Goal: Navigation & Orientation: Find specific page/section

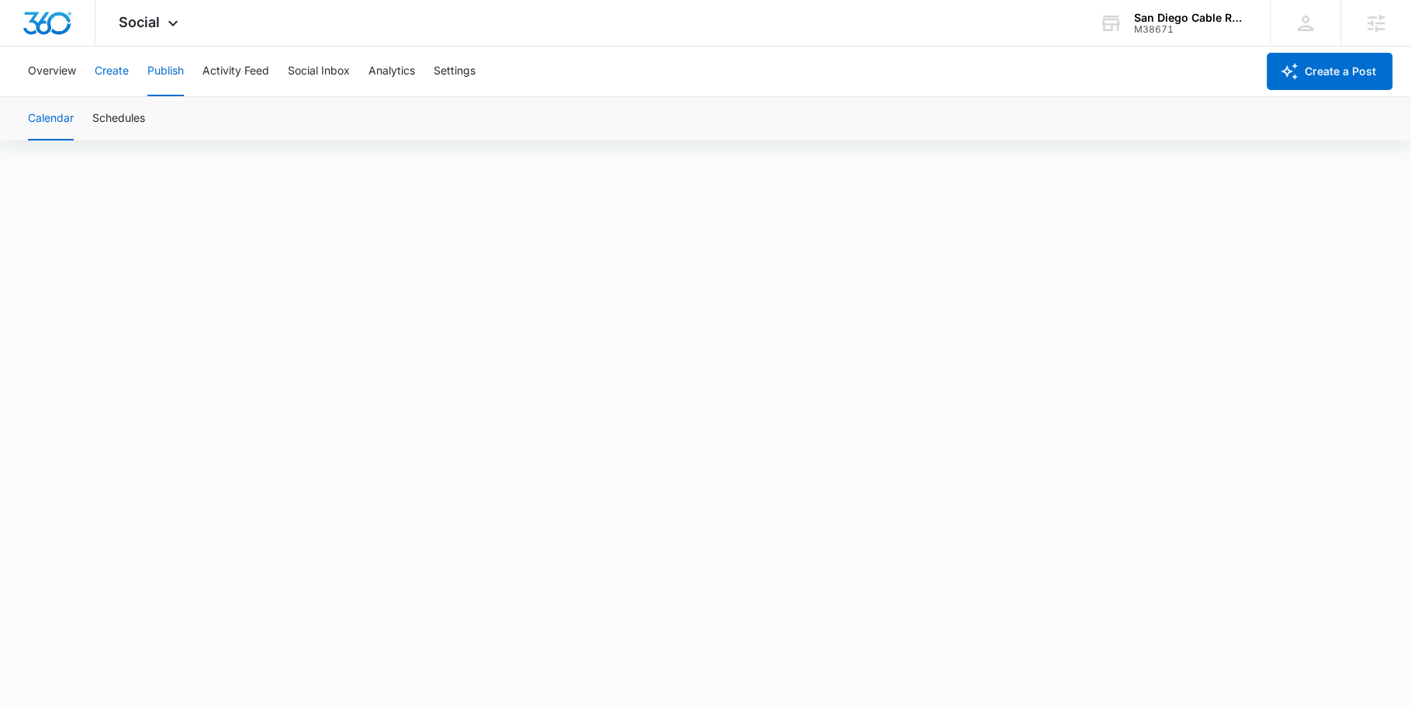
click at [106, 66] on button "Create" at bounding box center [112, 72] width 34 height 50
click at [161, 120] on button "Approvals" at bounding box center [152, 118] width 52 height 43
click at [465, 71] on button "Settings" at bounding box center [455, 72] width 42 height 50
click at [112, 70] on button "Create" at bounding box center [112, 72] width 34 height 50
click at [147, 124] on button "Approvals" at bounding box center [152, 118] width 52 height 43
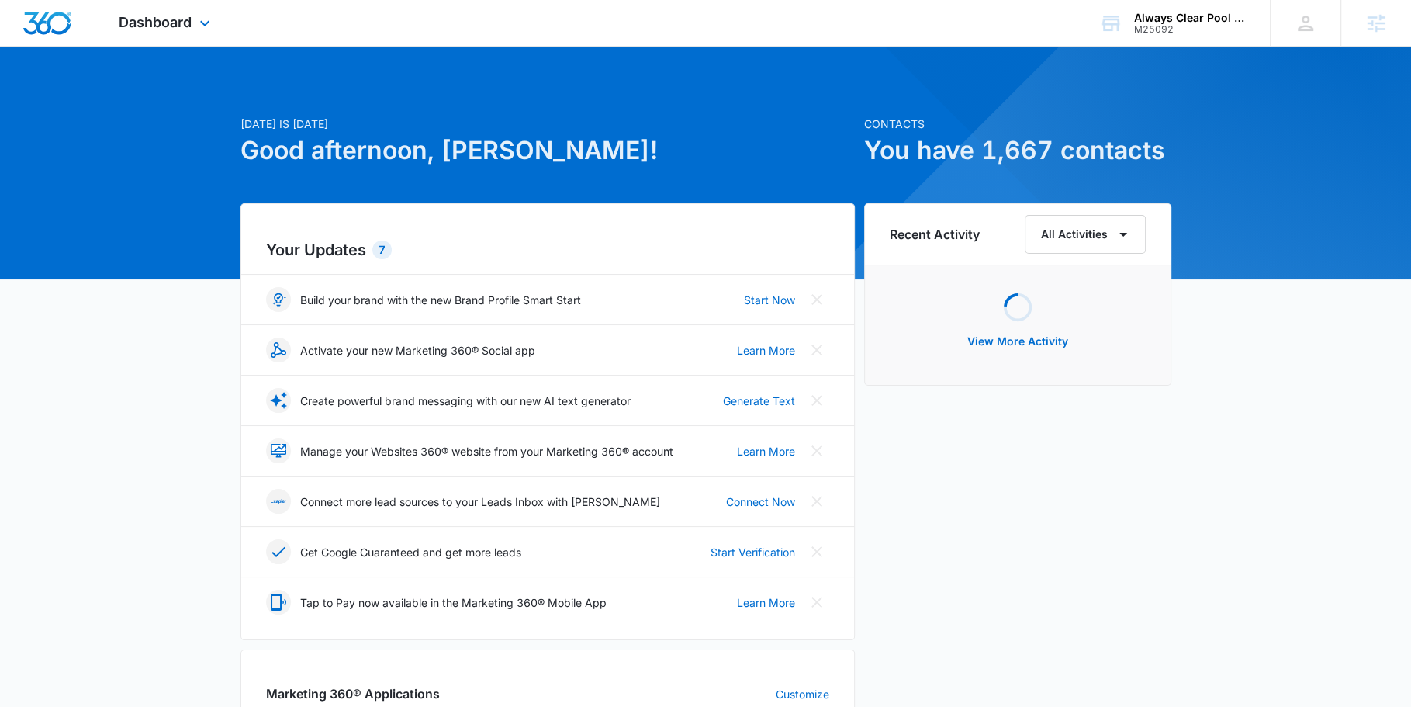
click at [215, 29] on div "Dashboard Apps Reputation Websites Forms CRM Email Social Shop Content Ads Inte…" at bounding box center [166, 23] width 142 height 46
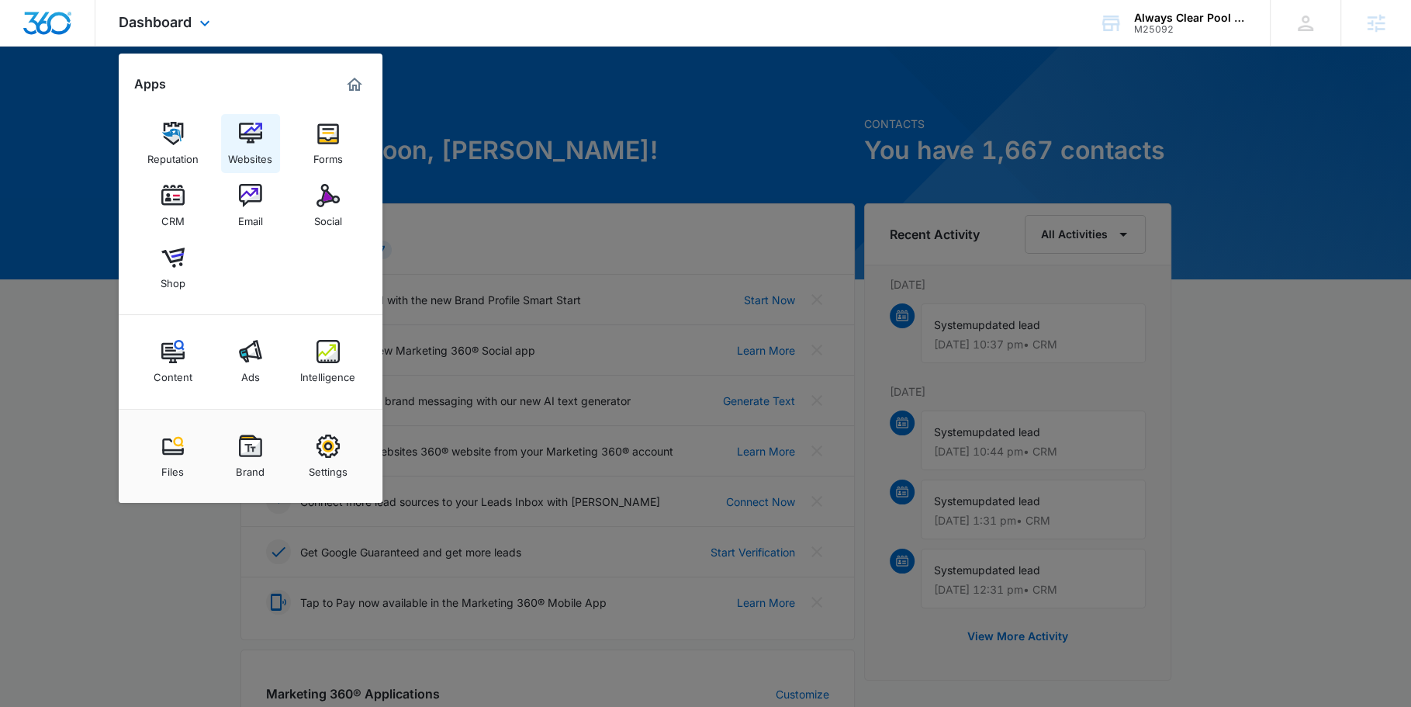
click at [260, 148] on div "Websites" at bounding box center [250, 155] width 44 height 20
